Goal: Transaction & Acquisition: Book appointment/travel/reservation

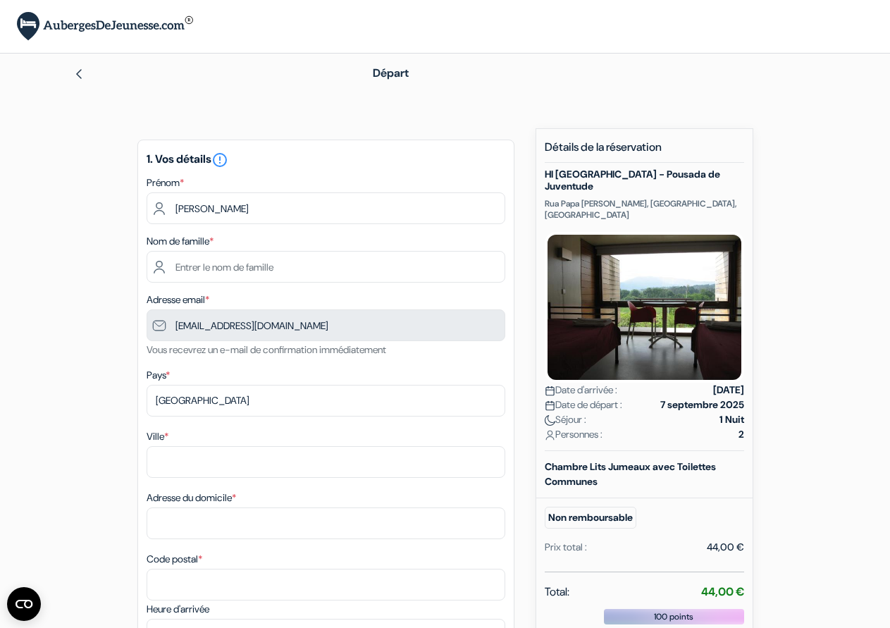
click at [207, 239] on label "Nom de famille *" at bounding box center [180, 241] width 67 height 15
click at [175, 241] on label "Nom de famille *" at bounding box center [180, 241] width 67 height 15
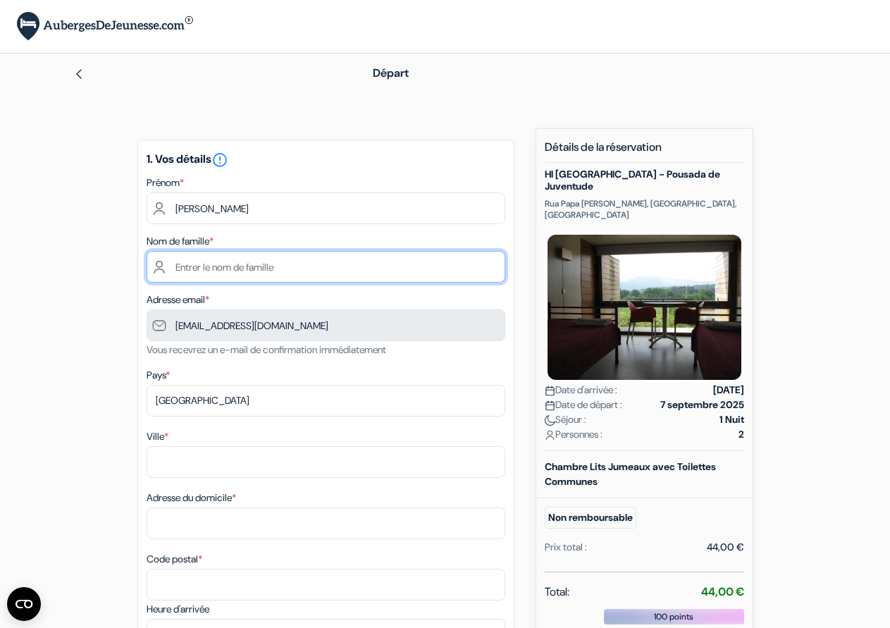
click at [202, 270] on input "text" at bounding box center [326, 267] width 359 height 32
type input "fernandes teixeira"
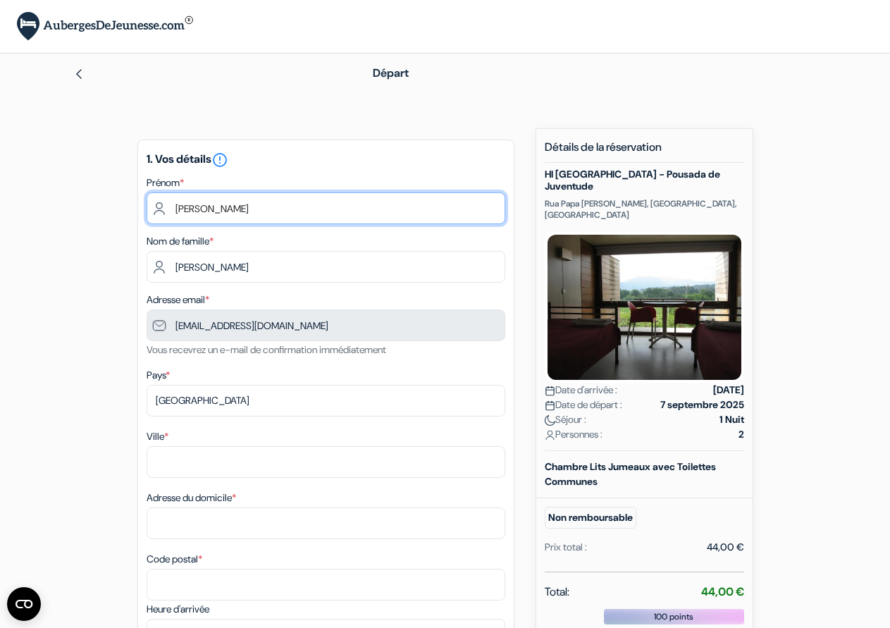
type input "anibal jose"
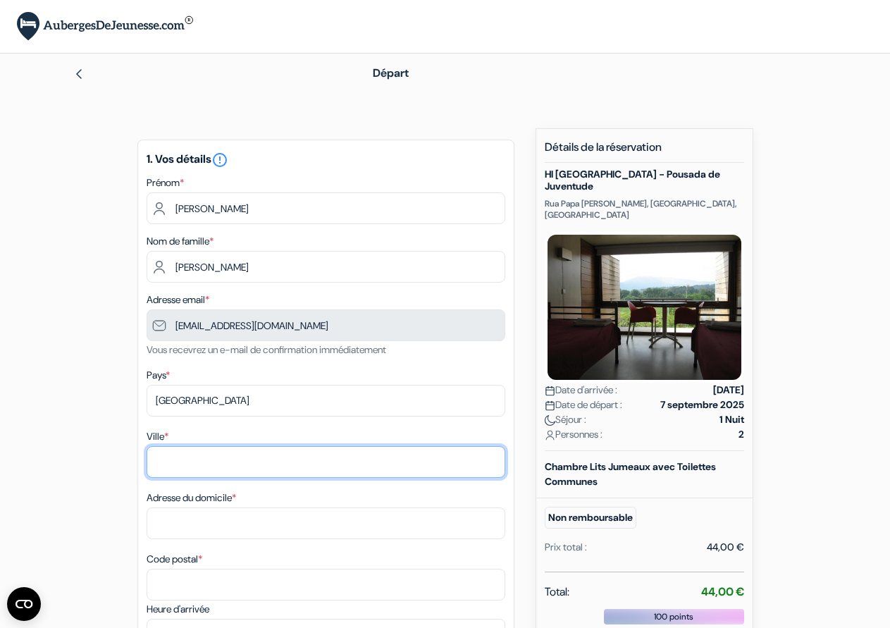
type input "epinay sur seine"
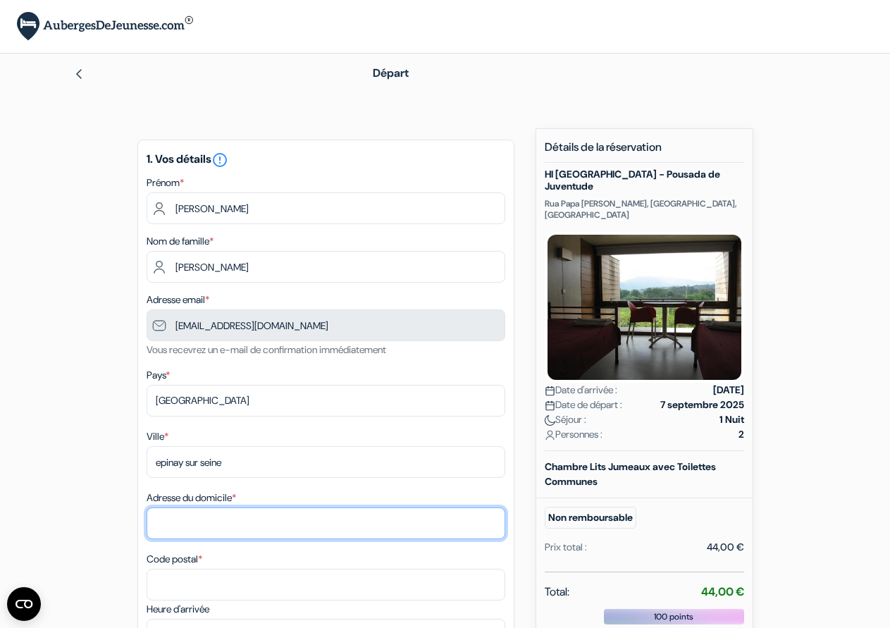
type input "24 rue gerard lenoir"
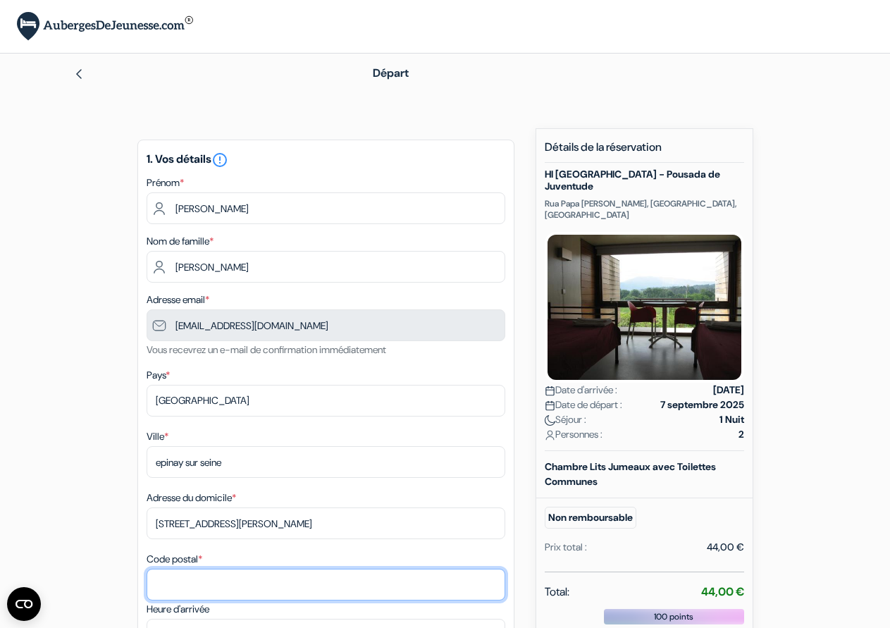
type input "93800"
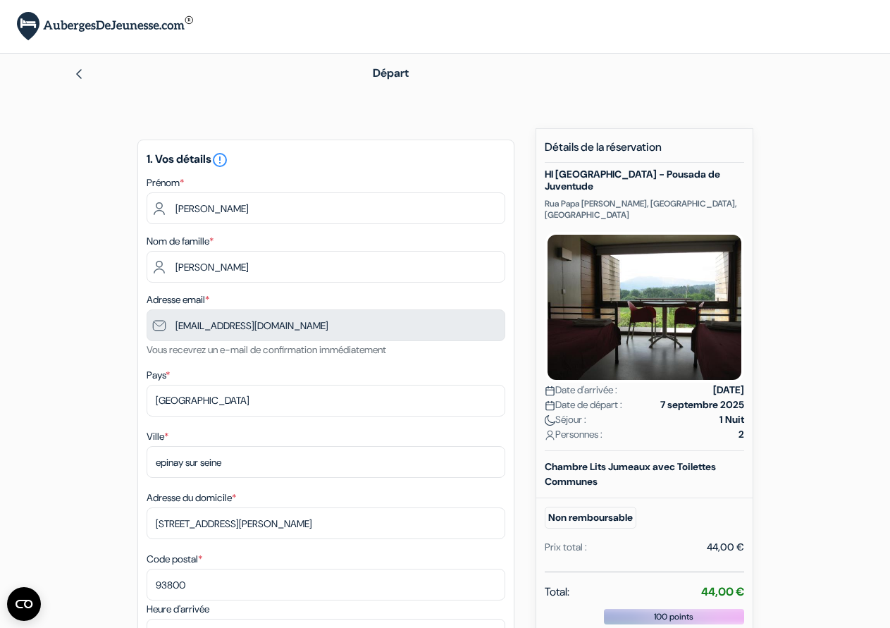
type input "0682157949"
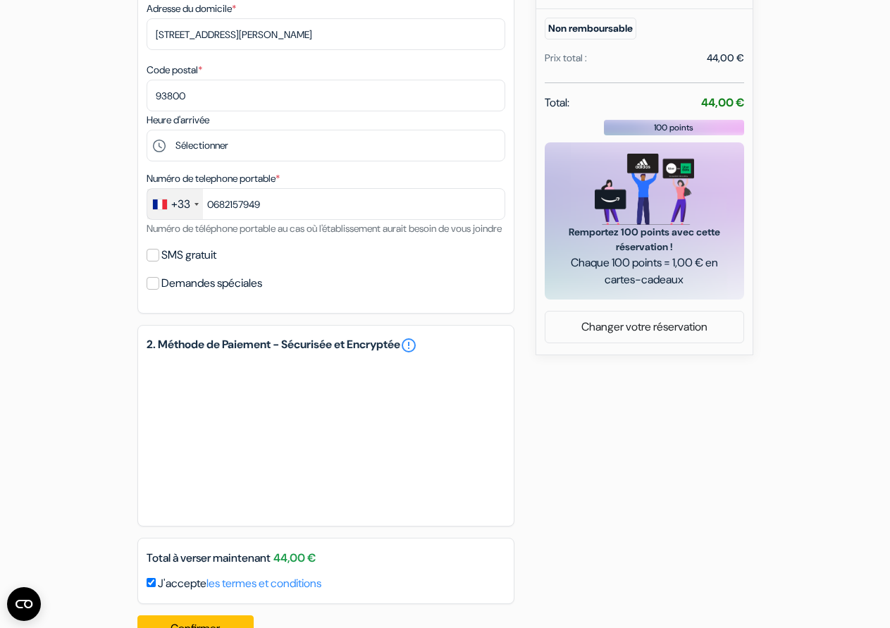
scroll to position [545, 0]
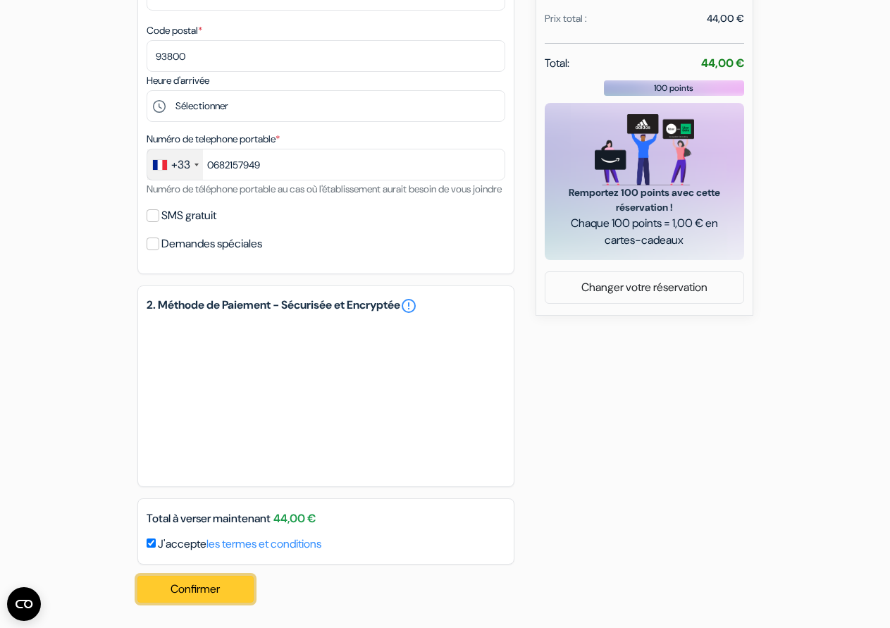
click at [208, 586] on button "Confirmer Loading..." at bounding box center [195, 589] width 117 height 27
